Goal: Transaction & Acquisition: Purchase product/service

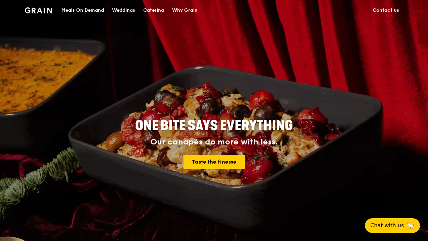
click at [98, 9] on div "Meals On Demand" at bounding box center [82, 10] width 43 height 20
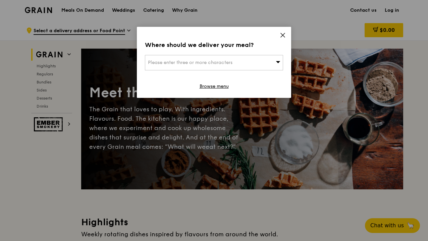
click at [223, 59] on div "Please enter three or more characters" at bounding box center [214, 62] width 138 height 15
type input "[STREET_ADDRESS]"
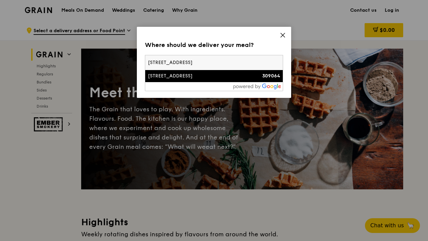
click at [174, 79] on div "[STREET_ADDRESS]" at bounding box center [197, 76] width 99 height 7
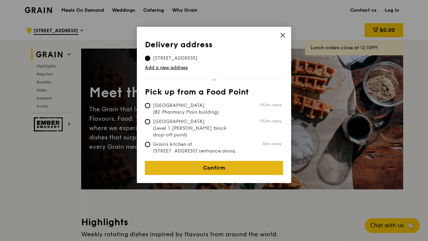
click at [212, 166] on link "Confirm" at bounding box center [214, 168] width 138 height 14
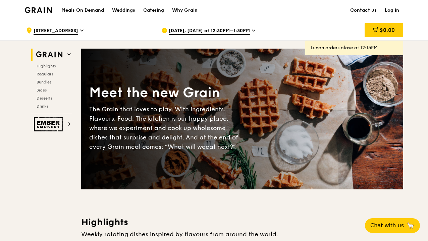
click at [247, 30] on div "[DATE], [DATE] at 12:30PM–1:30PM" at bounding box center [224, 30] width 125 height 20
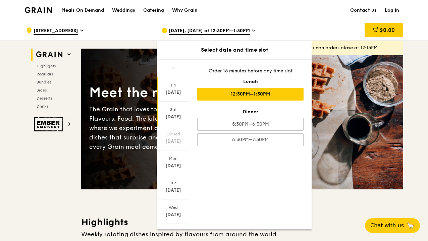
click at [172, 121] on div "[DATE]" at bounding box center [173, 114] width 32 height 25
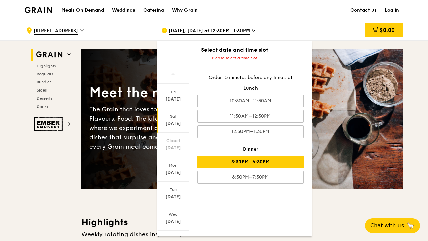
click at [261, 162] on div "5:30PM–6:30PM" at bounding box center [250, 162] width 106 height 13
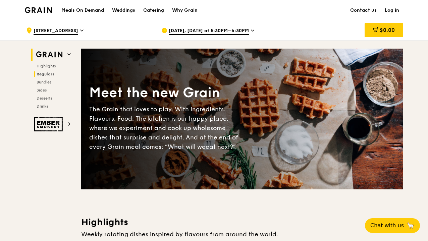
click at [40, 75] on span "Regulars" at bounding box center [46, 74] width 18 height 5
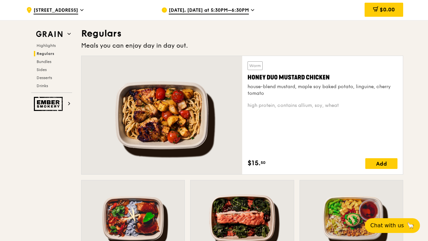
scroll to position [442, 0]
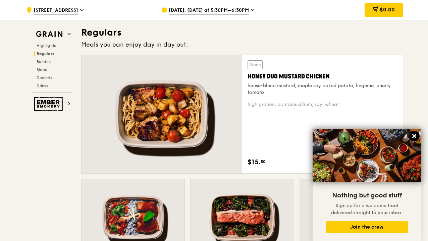
click at [415, 136] on icon at bounding box center [415, 136] width 4 height 4
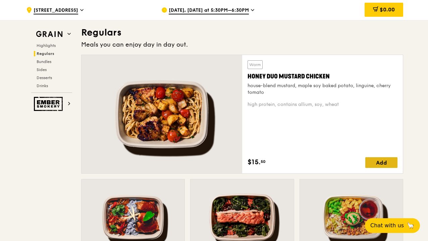
click at [382, 165] on div "Add" at bounding box center [382, 162] width 32 height 11
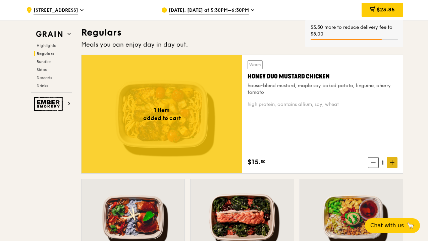
click at [393, 165] on icon at bounding box center [393, 163] width 0 height 4
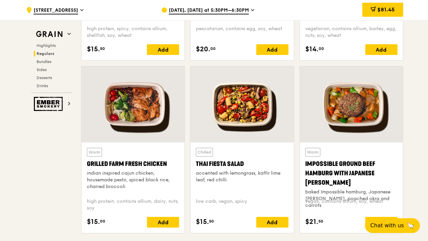
scroll to position [744, 0]
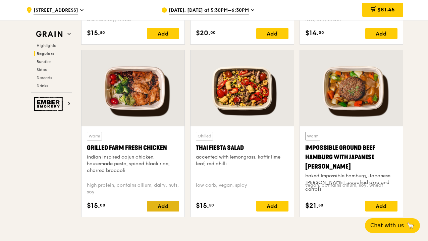
click at [165, 206] on div "Add" at bounding box center [163, 206] width 32 height 11
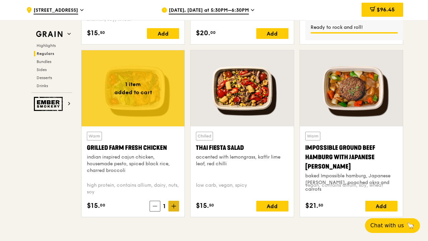
click at [172, 208] on icon at bounding box center [174, 206] width 5 height 5
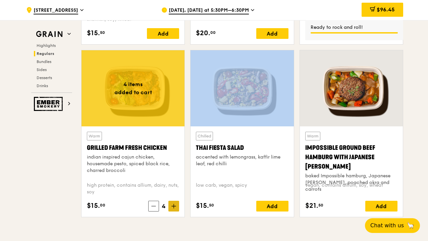
click at [172, 208] on icon at bounding box center [174, 206] width 5 height 5
click at [154, 210] on span at bounding box center [154, 206] width 11 height 11
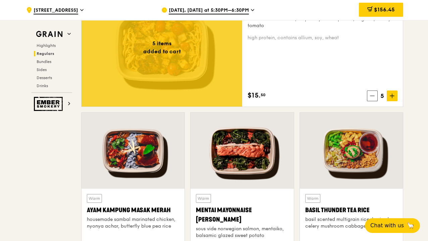
scroll to position [576, 0]
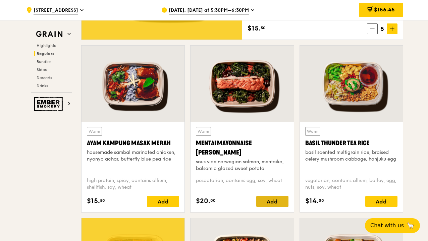
click at [272, 203] on div "Add" at bounding box center [273, 201] width 32 height 11
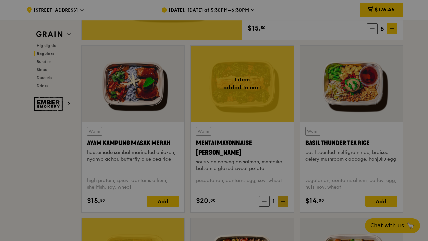
click at [282, 203] on div at bounding box center [214, 120] width 428 height 241
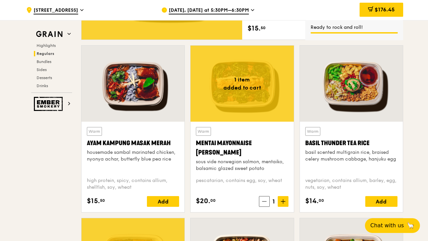
click at [282, 204] on icon at bounding box center [283, 201] width 5 height 5
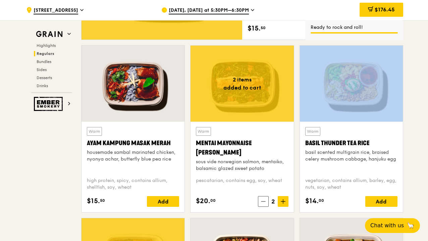
click at [282, 204] on icon at bounding box center [283, 201] width 5 height 5
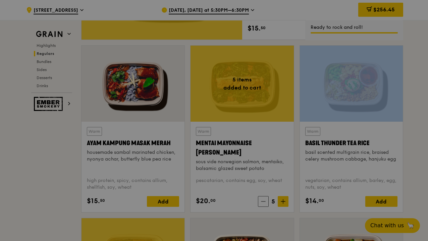
click at [282, 204] on div at bounding box center [214, 120] width 428 height 241
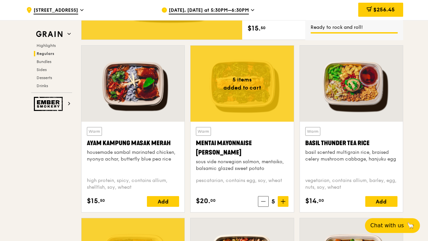
click at [282, 204] on icon at bounding box center [283, 201] width 5 height 5
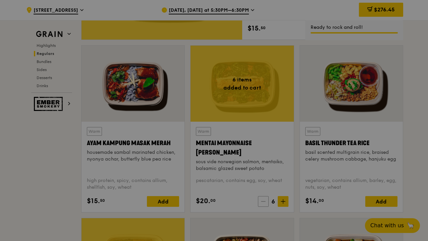
click at [265, 203] on div at bounding box center [214, 120] width 428 height 241
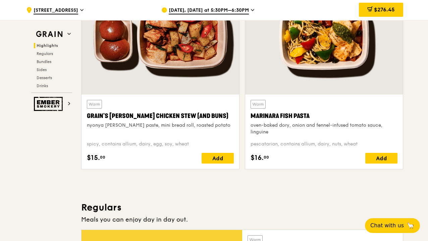
scroll to position [269, 0]
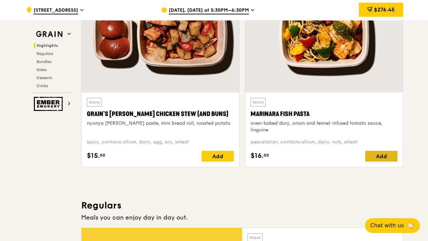
click at [377, 159] on div "Add" at bounding box center [382, 156] width 32 height 11
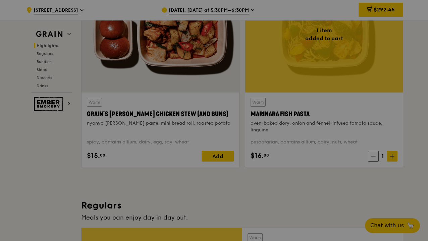
click at [394, 157] on div at bounding box center [214, 120] width 428 height 241
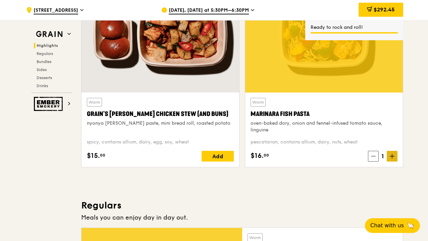
click at [393, 158] on icon at bounding box center [392, 156] width 5 height 5
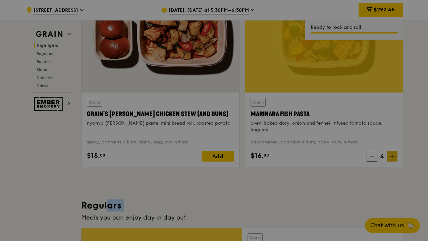
click at [393, 158] on div at bounding box center [214, 120] width 428 height 241
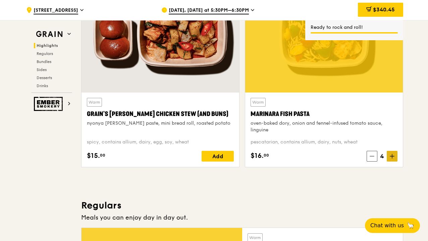
click at [393, 158] on icon at bounding box center [392, 156] width 5 height 5
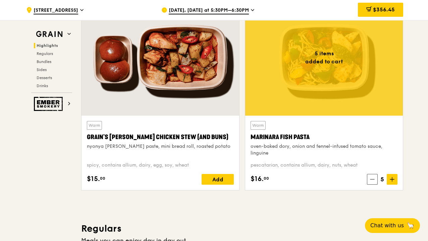
scroll to position [0, 0]
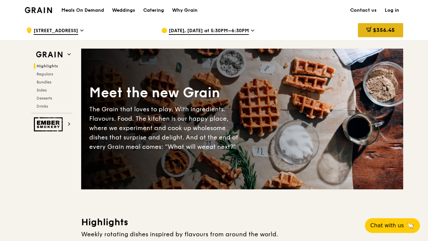
click at [368, 29] on icon at bounding box center [369, 29] width 5 height 5
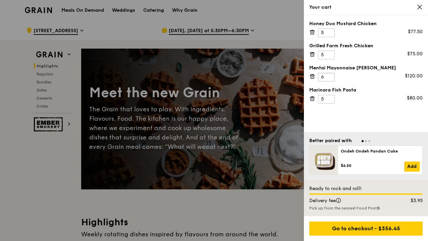
click at [332, 77] on input "6" at bounding box center [326, 77] width 17 height 9
click at [313, 75] on icon at bounding box center [313, 77] width 6 height 6
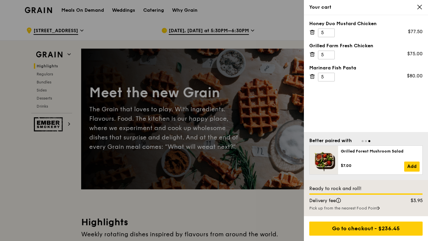
click at [269, 204] on div at bounding box center [214, 120] width 428 height 241
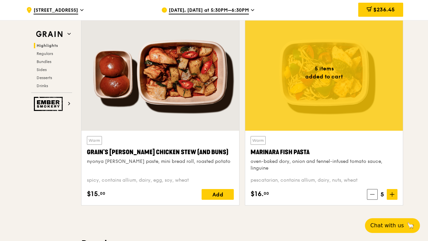
scroll to position [235, 0]
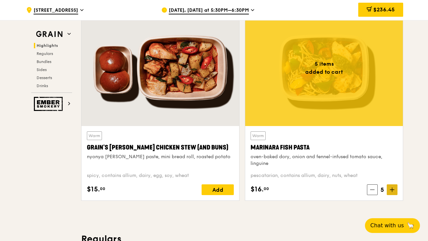
click at [394, 192] on span at bounding box center [392, 190] width 11 height 11
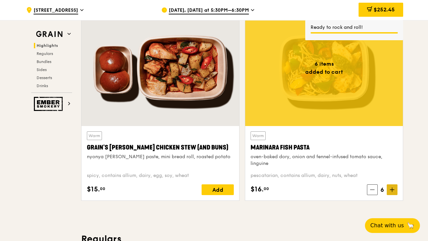
click at [393, 193] on span at bounding box center [392, 190] width 11 height 11
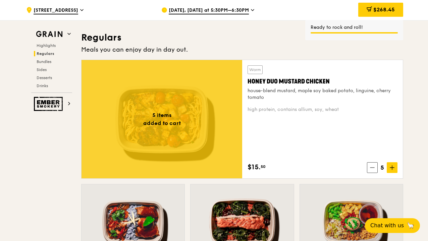
scroll to position [470, 0]
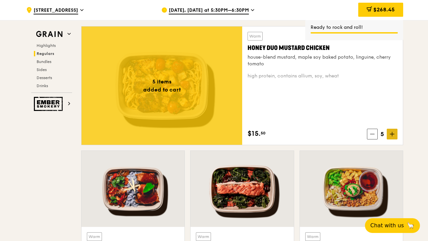
click at [392, 136] on icon at bounding box center [392, 134] width 5 height 5
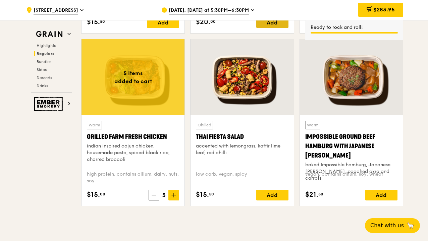
scroll to position [773, 0]
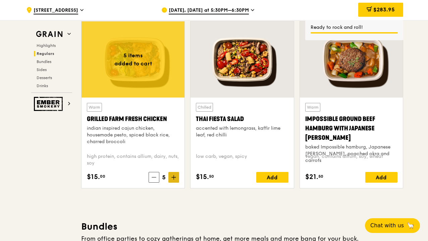
click at [174, 179] on icon at bounding box center [174, 178] width 0 height 4
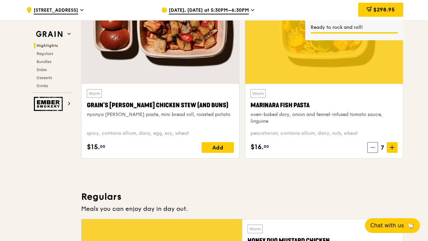
scroll to position [302, 0]
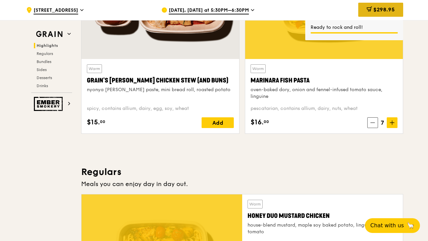
click at [374, 9] on span "$298.95" at bounding box center [384, 9] width 21 height 6
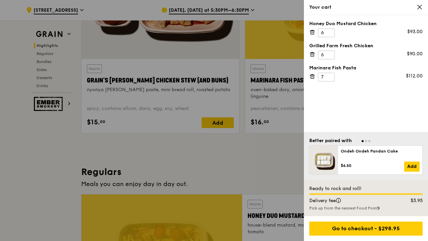
click at [200, 159] on div at bounding box center [214, 120] width 428 height 241
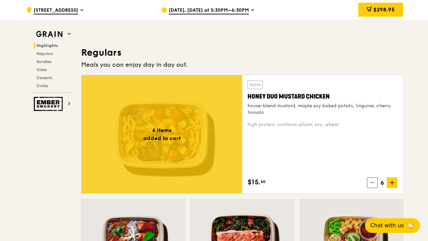
scroll to position [437, 0]
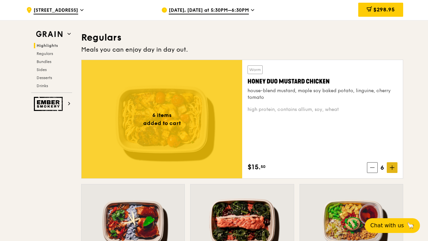
click at [395, 171] on span at bounding box center [392, 168] width 11 height 11
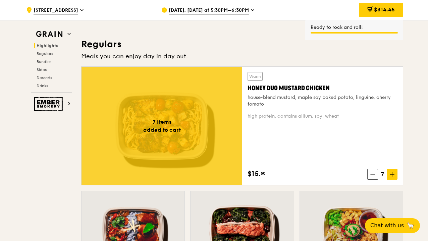
scroll to position [336, 0]
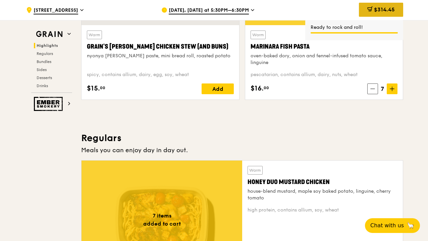
click at [368, 13] on span at bounding box center [370, 9] width 5 height 7
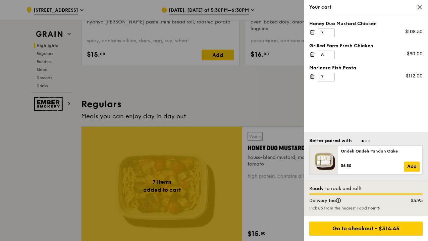
scroll to position [370, 0]
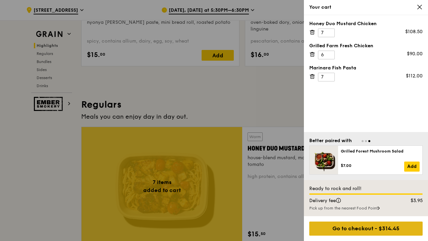
click at [361, 229] on div "Go to checkout - $314.45" at bounding box center [366, 229] width 113 height 14
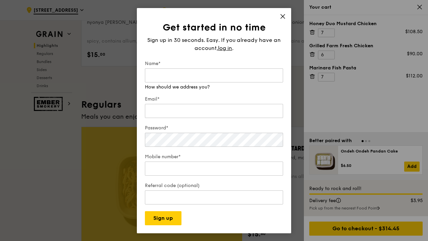
click at [284, 19] on icon at bounding box center [283, 16] width 6 height 6
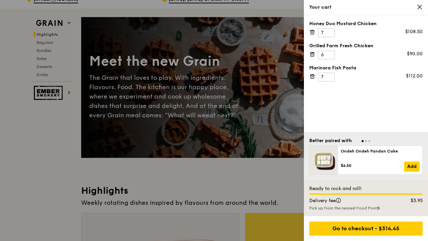
scroll to position [0, 0]
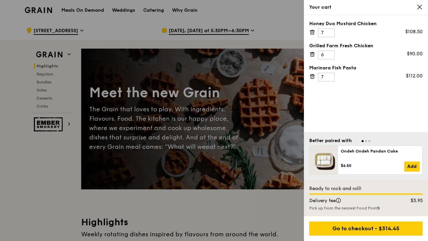
click at [422, 6] on icon at bounding box center [420, 7] width 6 height 6
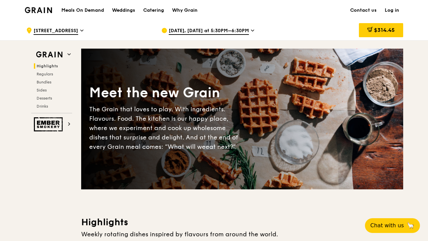
click at [393, 11] on link "Log in" at bounding box center [392, 10] width 22 height 20
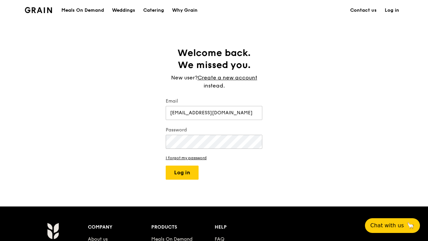
type input "[EMAIL_ADDRESS][DOMAIN_NAME]"
click at [197, 169] on button "Log in" at bounding box center [182, 173] width 33 height 14
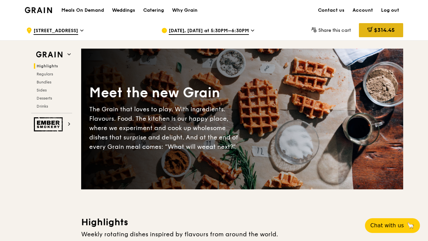
click at [377, 33] on span "$314.45" at bounding box center [384, 30] width 21 height 6
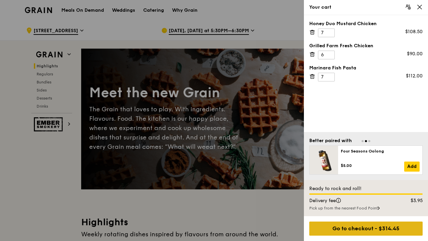
click at [364, 231] on div "Go to checkout - $314.45" at bounding box center [366, 229] width 113 height 14
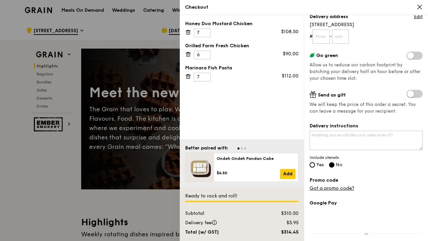
scroll to position [101, 0]
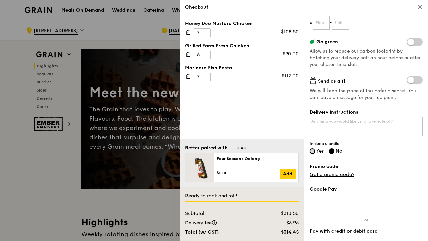
click at [312, 151] on input "Yes" at bounding box center [312, 151] width 5 height 5
radio input "true"
radio input "false"
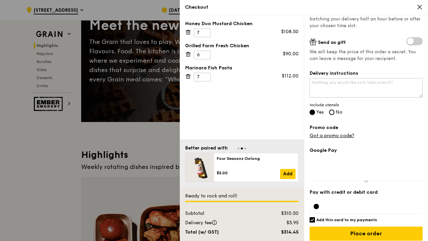
scroll to position [145, 0]
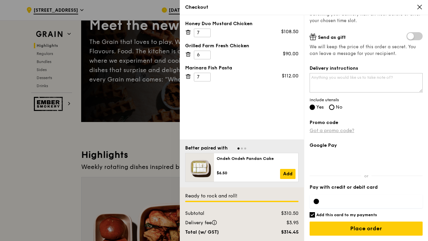
click at [344, 132] on link "Got a promo code?" at bounding box center [332, 131] width 45 height 6
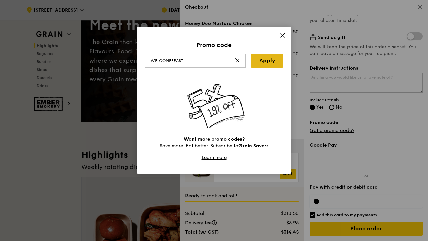
type input "WELCOMEFEAST"
click at [259, 64] on link "Apply" at bounding box center [267, 61] width 32 height 14
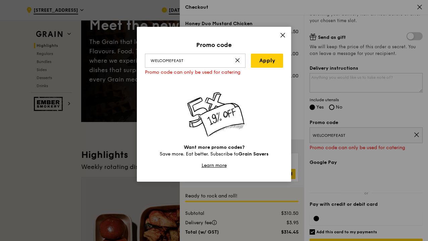
click at [238, 60] on icon at bounding box center [237, 60] width 5 height 5
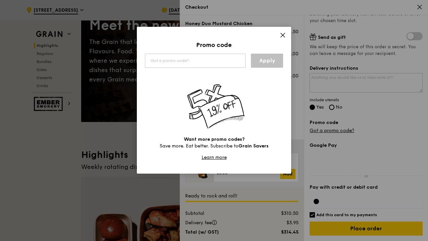
drag, startPoint x: 285, startPoint y: 34, endPoint x: 261, endPoint y: 136, distance: 104.8
click at [261, 136] on div "Promo code Apply Want more promo codes? Save more. Eat better. Subscribe to Gra…" at bounding box center [214, 100] width 154 height 147
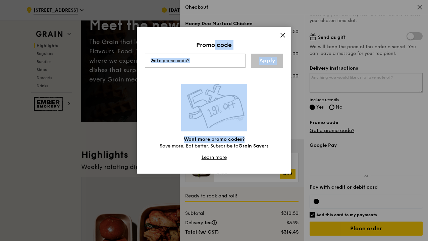
click at [261, 115] on div "Want more promo codes? Save more. Eat better. Subscribe to Grain Savers Learn m…" at bounding box center [214, 122] width 138 height 77
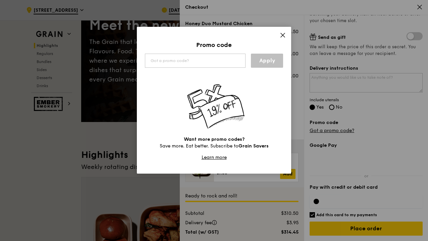
click at [282, 35] on icon at bounding box center [283, 35] width 4 height 4
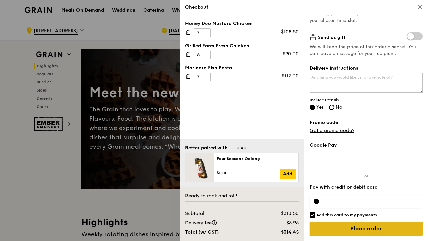
click at [361, 228] on input "Place order" at bounding box center [366, 229] width 113 height 14
click at [348, 230] on input "Place order" at bounding box center [366, 229] width 113 height 14
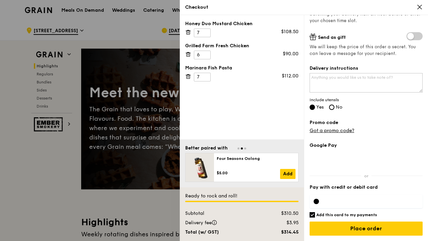
click at [317, 203] on div at bounding box center [316, 201] width 5 height 5
click at [340, 216] on h6 "Add this card to my payments" at bounding box center [347, 215] width 61 height 5
click at [315, 216] on input "Add this card to my payments" at bounding box center [312, 215] width 5 height 5
checkbox input "false"
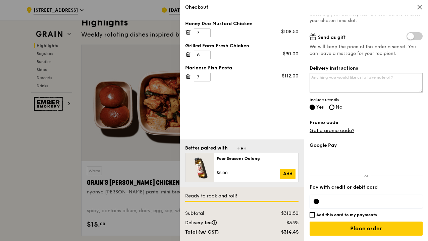
scroll to position [201, 0]
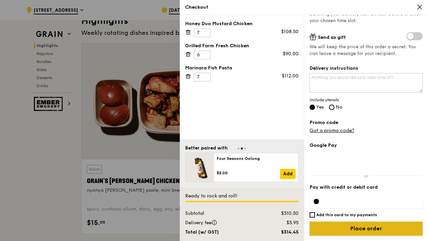
click at [365, 228] on input "Place order" at bounding box center [366, 229] width 113 height 14
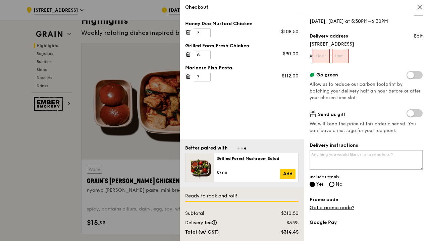
scroll to position [0, 0]
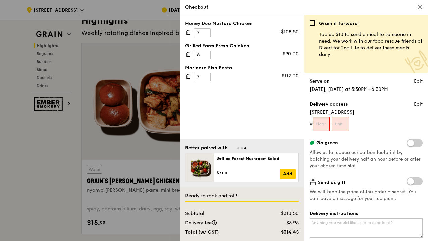
click at [319, 124] on input "text" at bounding box center [321, 124] width 17 height 14
type input "01"
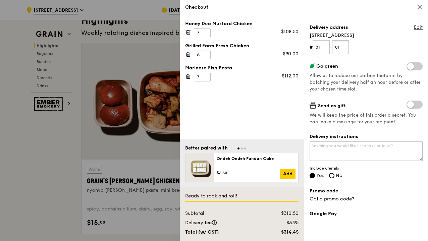
scroll to position [111, 0]
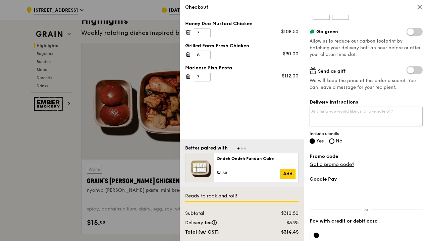
type input "01"
click at [375, 113] on textarea "Delivery instructions" at bounding box center [366, 116] width 113 height 19
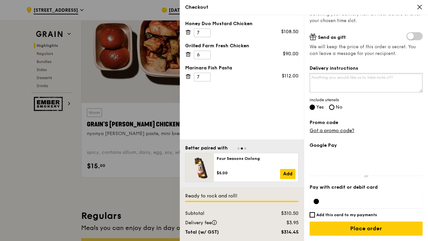
scroll to position [269, 0]
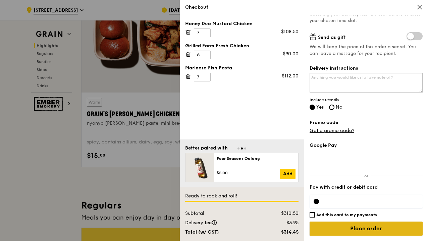
click at [349, 226] on input "Place order" at bounding box center [366, 229] width 113 height 14
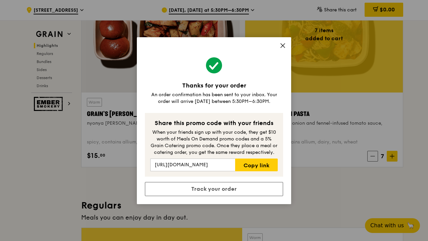
click at [284, 46] on icon at bounding box center [283, 46] width 6 height 6
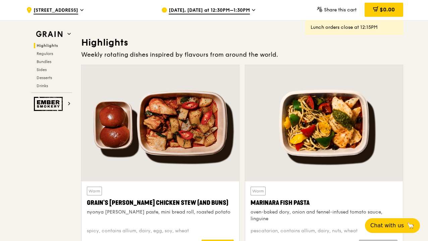
scroll to position [0, 0]
